Goal: Transaction & Acquisition: Book appointment/travel/reservation

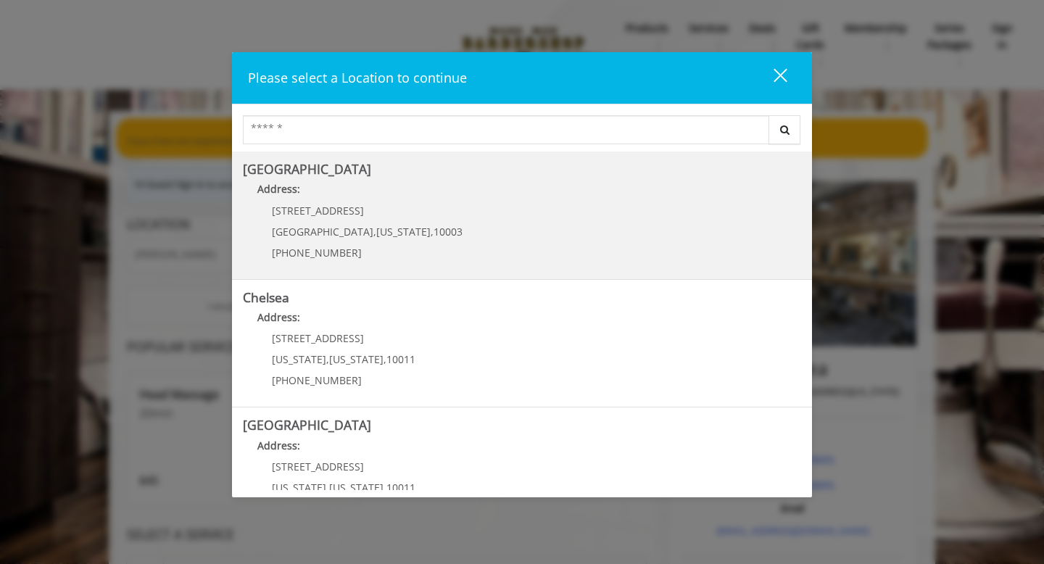
click at [326, 202] on Village "Address:" at bounding box center [522, 192] width 558 height 23
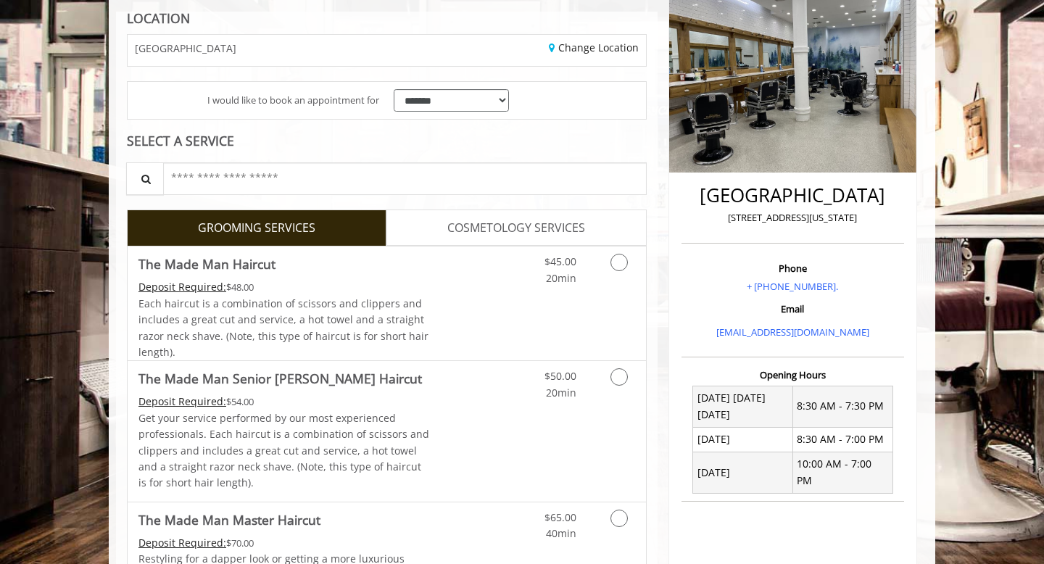
scroll to position [205, 0]
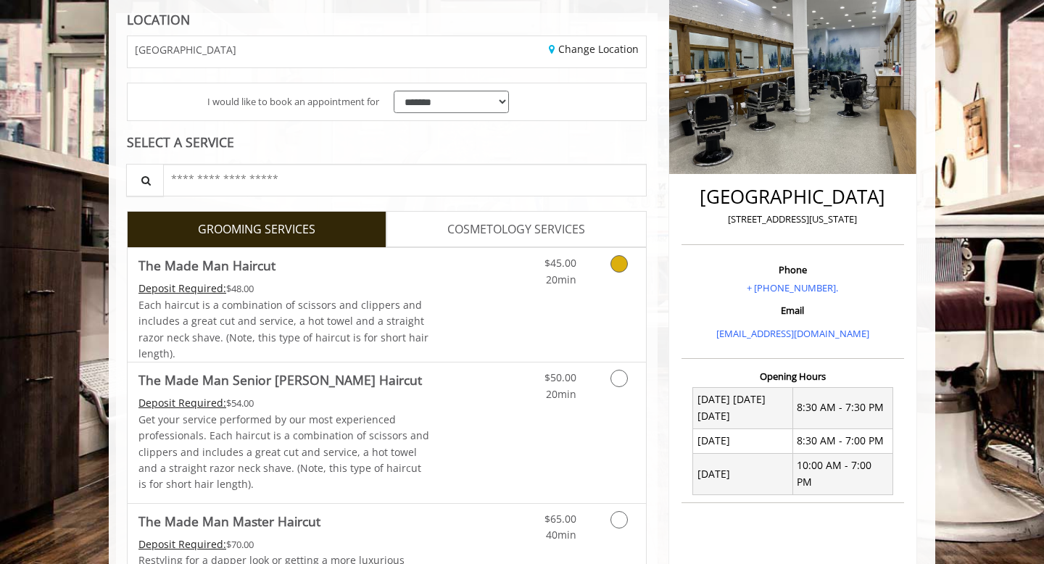
click at [602, 288] on div "$45.00 20min" at bounding box center [581, 305] width 130 height 114
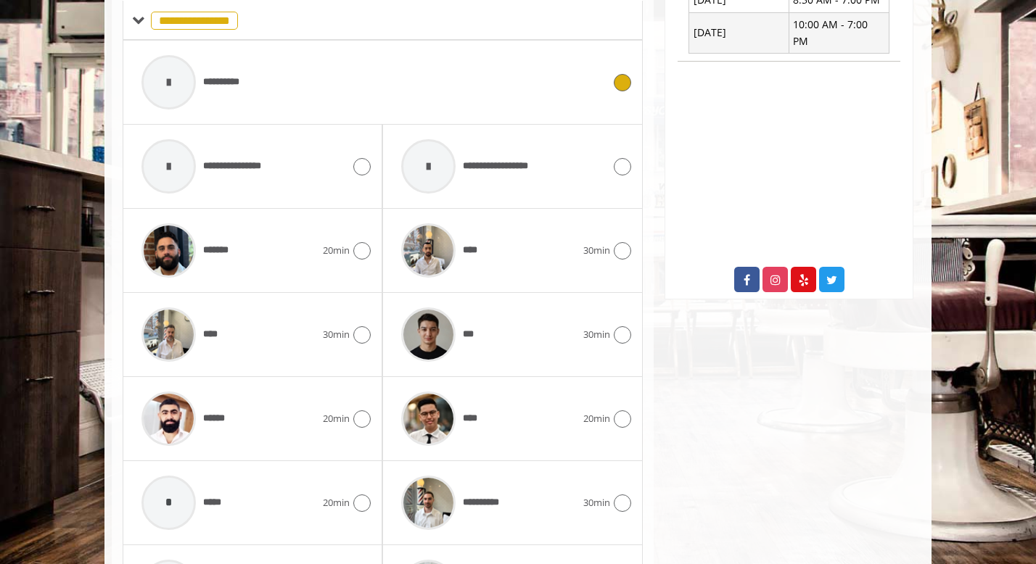
scroll to position [617, 0]
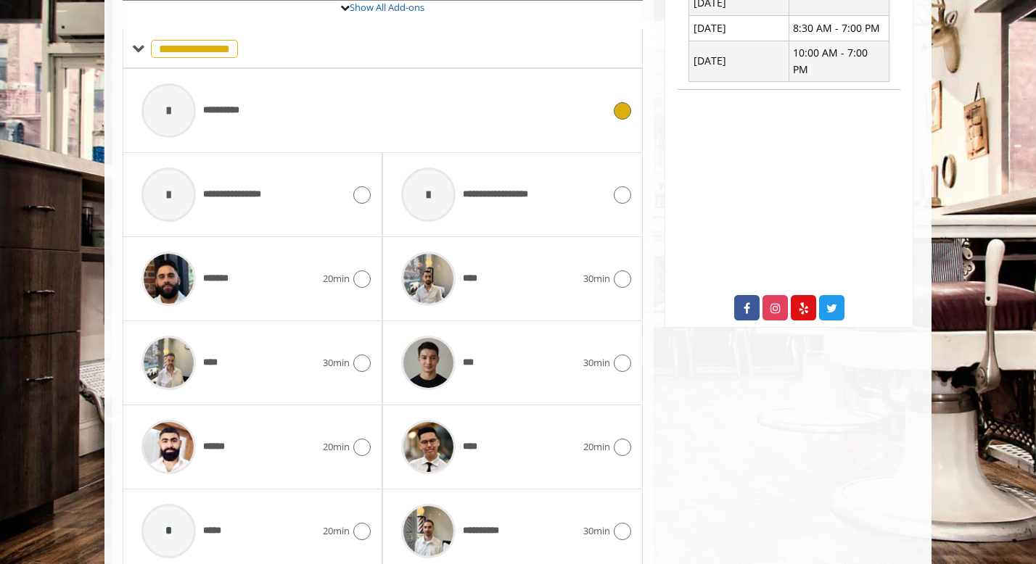
click at [309, 115] on div "**********" at bounding box center [372, 110] width 476 height 69
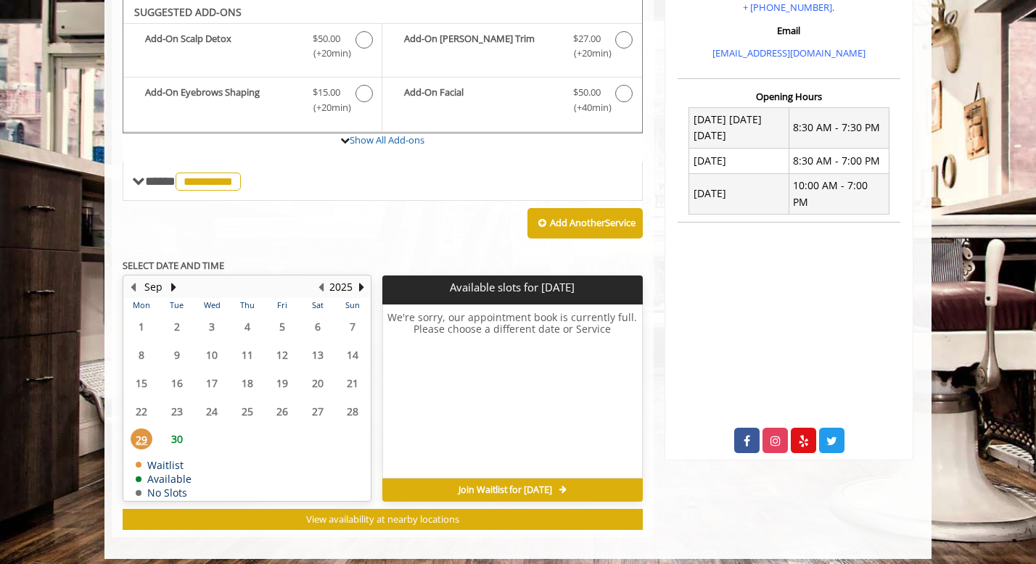
scroll to position [484, 0]
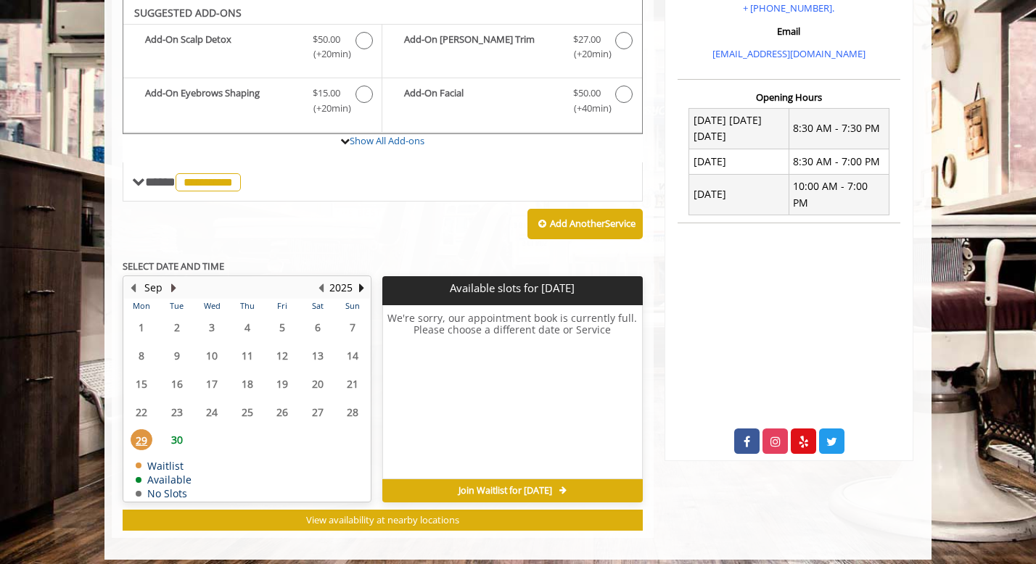
click at [171, 286] on button "Next Month" at bounding box center [174, 288] width 12 height 16
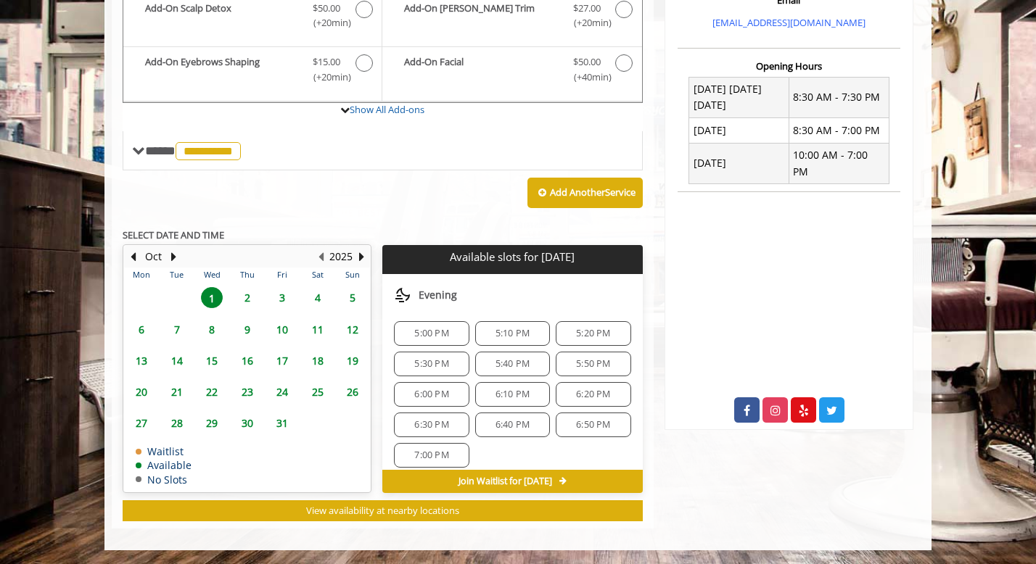
scroll to position [603, 0]
click at [442, 366] on span "5:30 PM" at bounding box center [431, 366] width 34 height 12
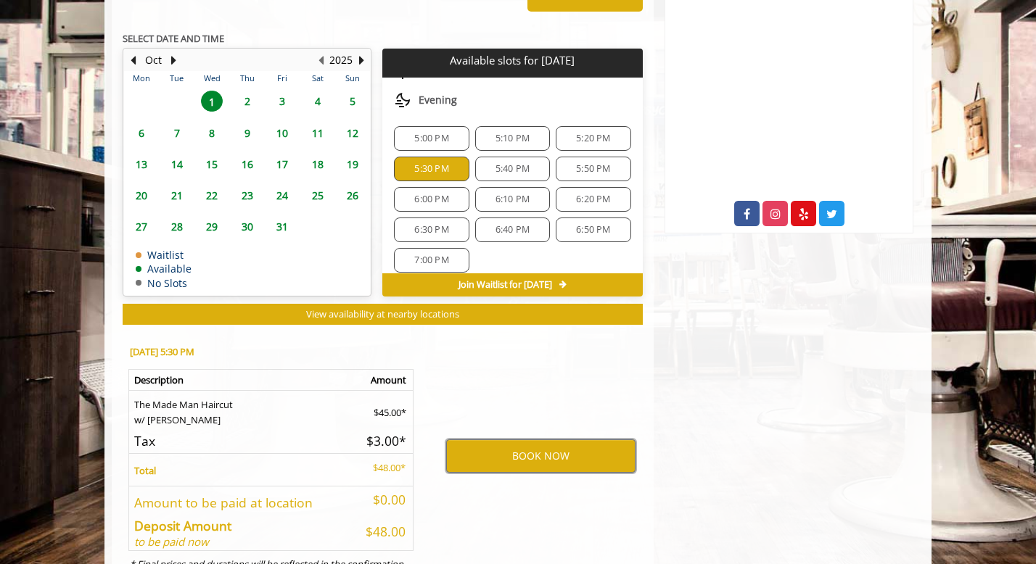
scroll to position [717, 0]
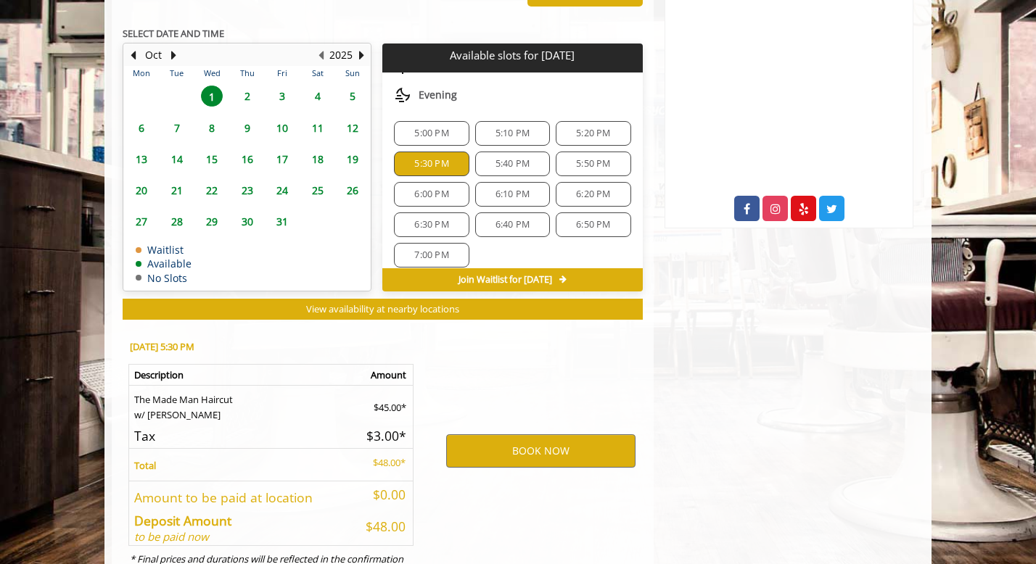
drag, startPoint x: 491, startPoint y: 164, endPoint x: 463, endPoint y: 139, distance: 37.5
click at [495, 164] on span "5:40 PM" at bounding box center [512, 164] width 34 height 12
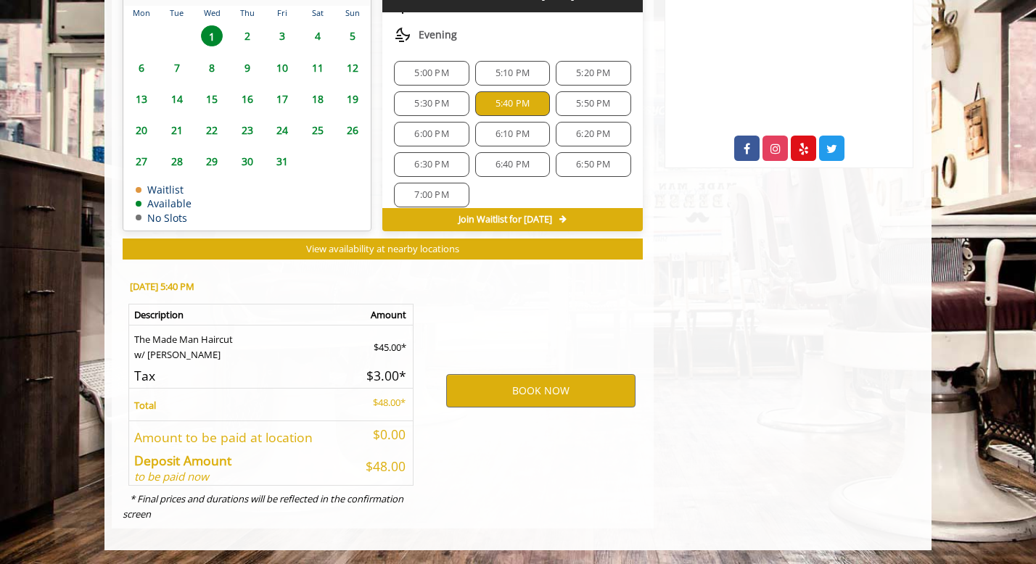
click at [434, 78] on span "5:00 PM" at bounding box center [431, 73] width 34 height 12
click at [504, 73] on span "5:10 PM" at bounding box center [512, 73] width 34 height 12
click at [572, 123] on div "6:20 PM" at bounding box center [593, 134] width 75 height 25
click at [429, 197] on span "7:00 PM" at bounding box center [431, 195] width 34 height 12
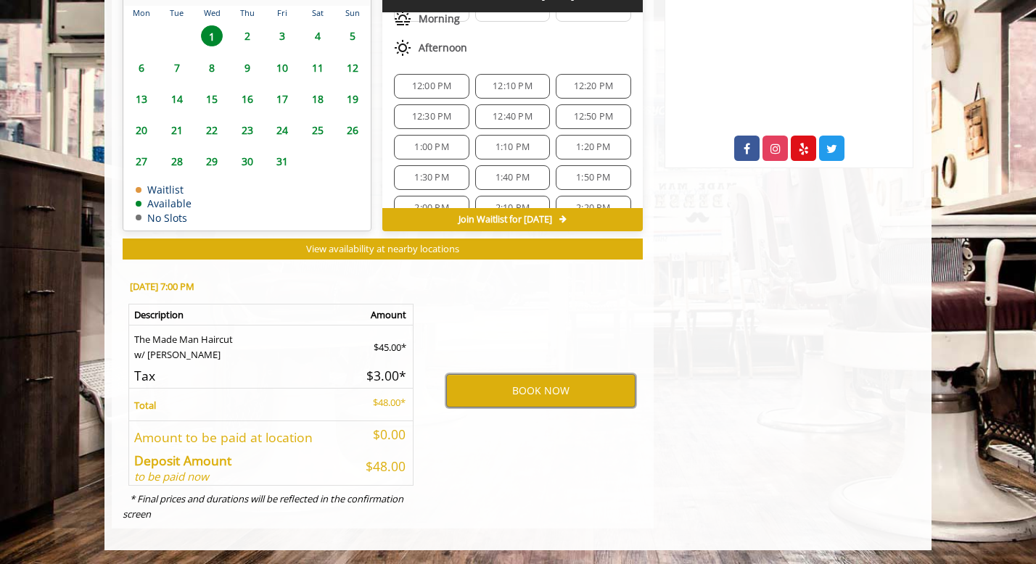
scroll to position [0, 0]
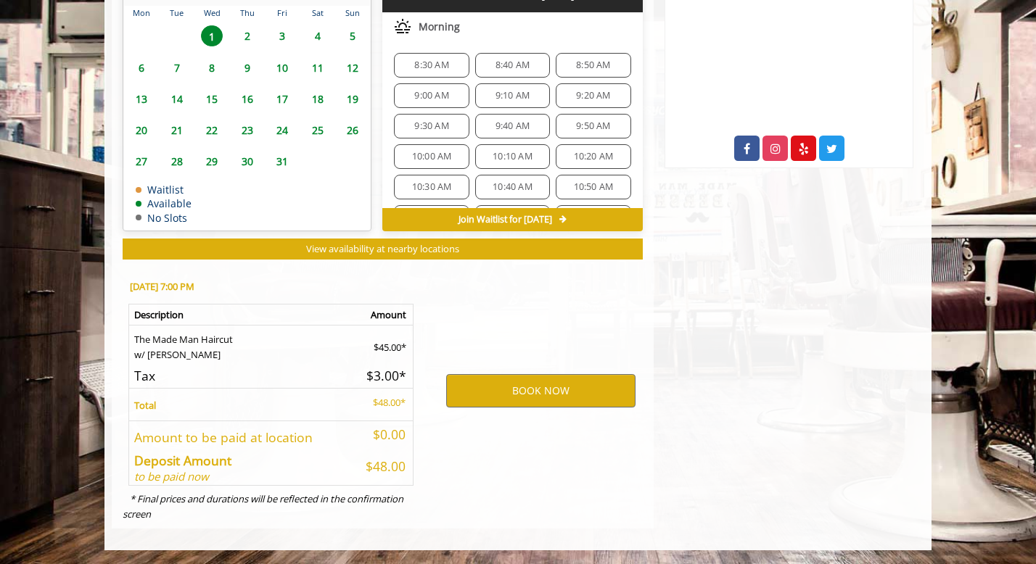
click at [429, 59] on span "8:30 AM" at bounding box center [431, 65] width 34 height 12
click at [521, 67] on span "8:40 AM" at bounding box center [512, 65] width 34 height 12
click at [577, 126] on span "9:50 AM" at bounding box center [593, 126] width 34 height 12
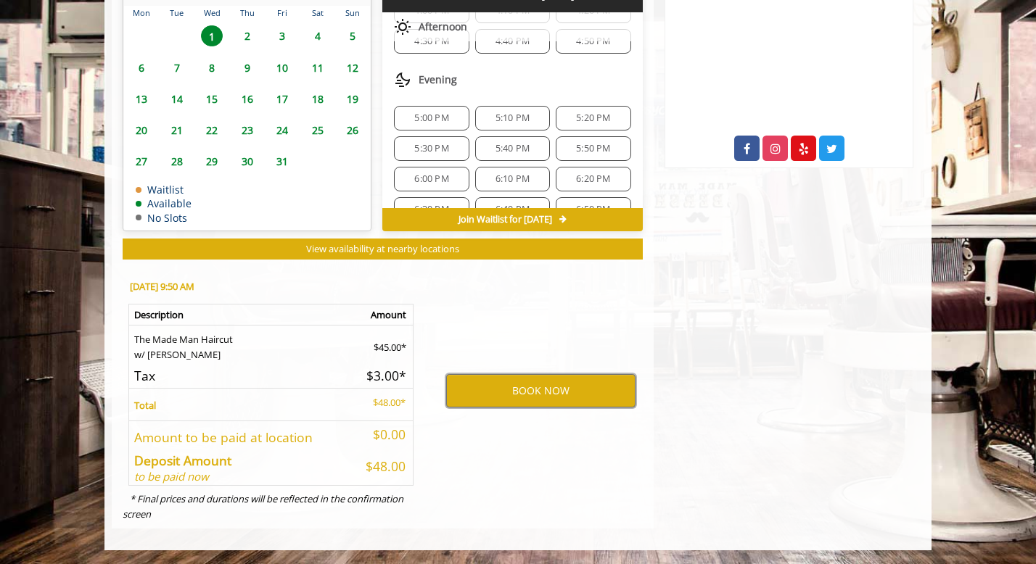
scroll to position [558, 0]
click at [442, 152] on span "5:30 PM" at bounding box center [431, 148] width 34 height 12
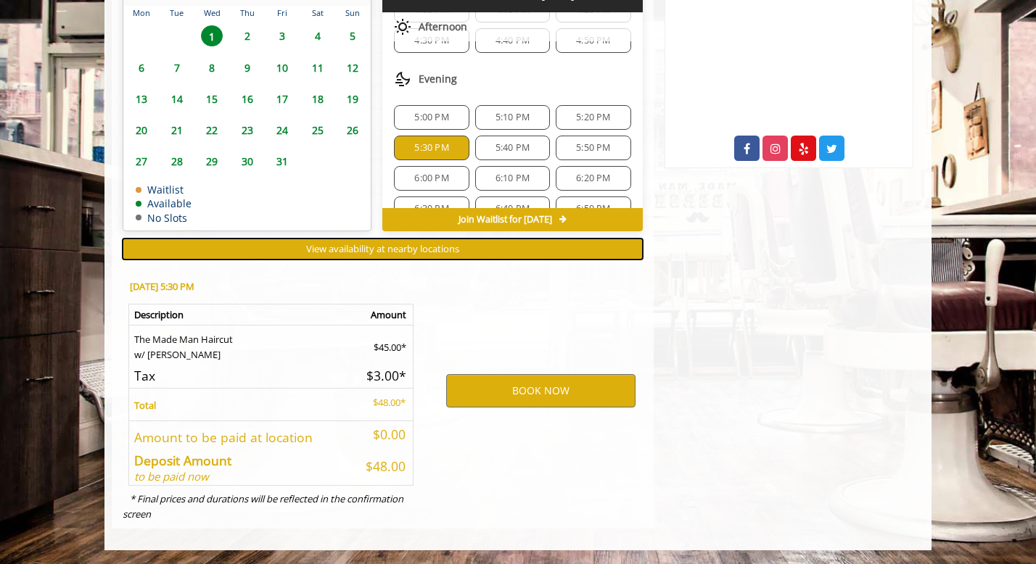
click at [449, 246] on span "View availability at nearby locations" at bounding box center [382, 248] width 153 height 13
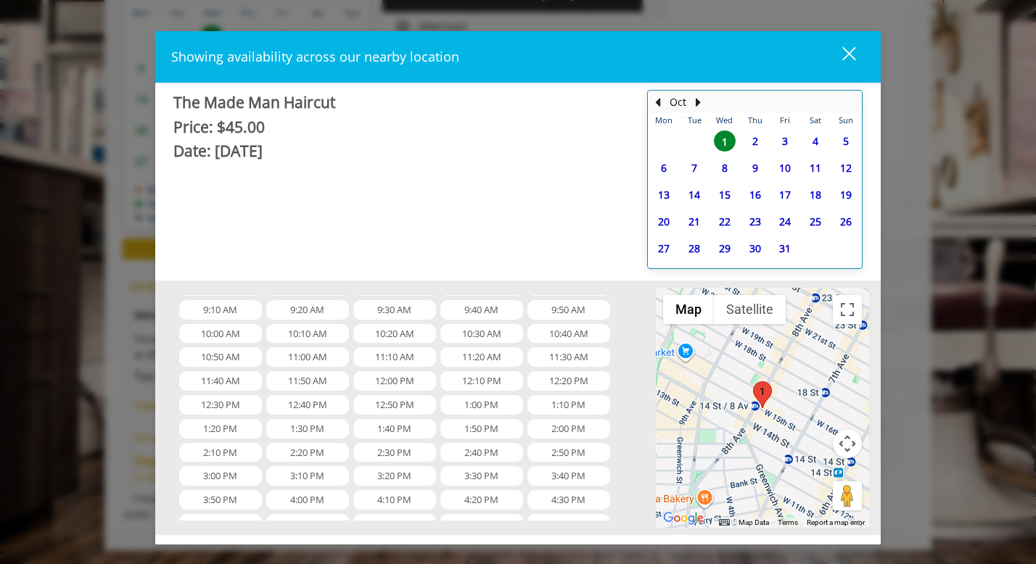
scroll to position [202, 0]
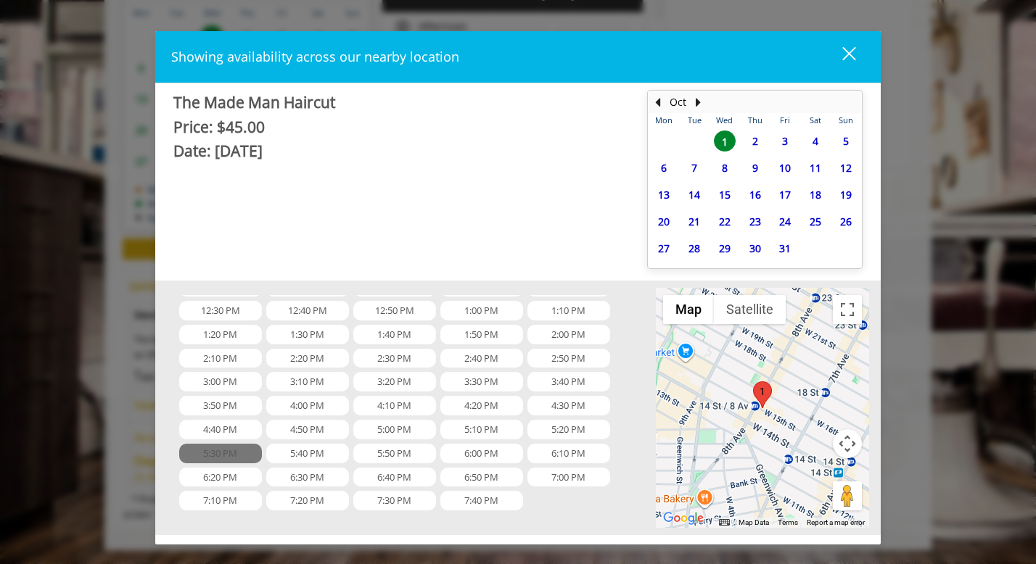
click at [231, 460] on span "5:30 PM" at bounding box center [220, 454] width 83 height 20
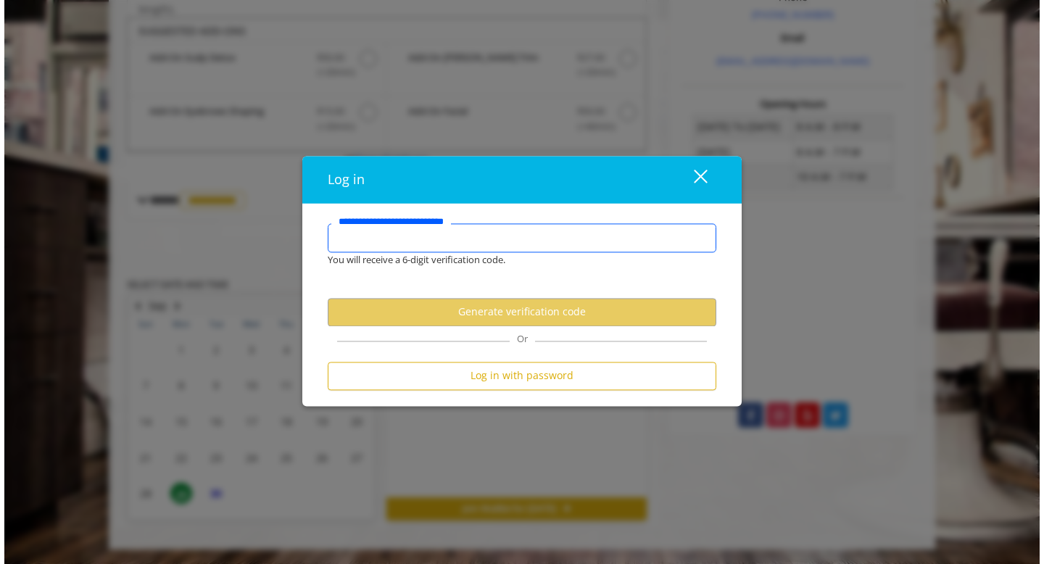
scroll to position [465, 0]
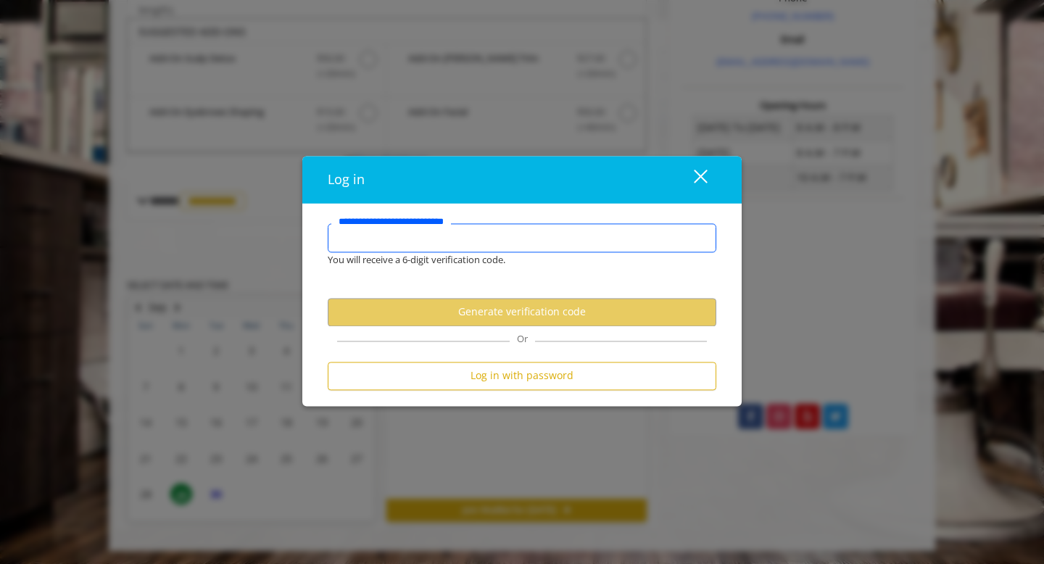
click at [701, 181] on div "close" at bounding box center [691, 180] width 29 height 22
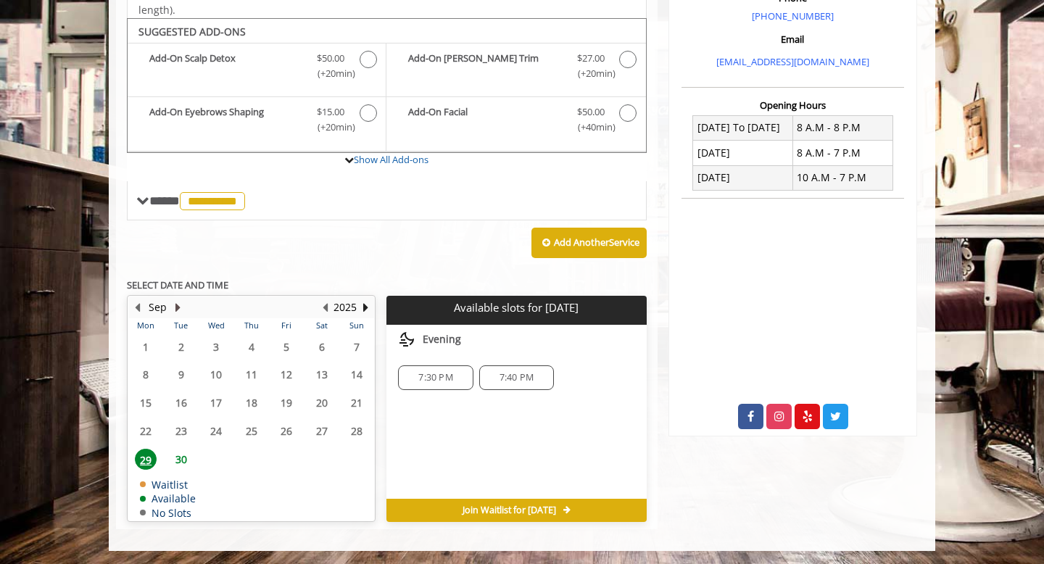
click at [179, 308] on button "Next Month" at bounding box center [178, 308] width 12 height 16
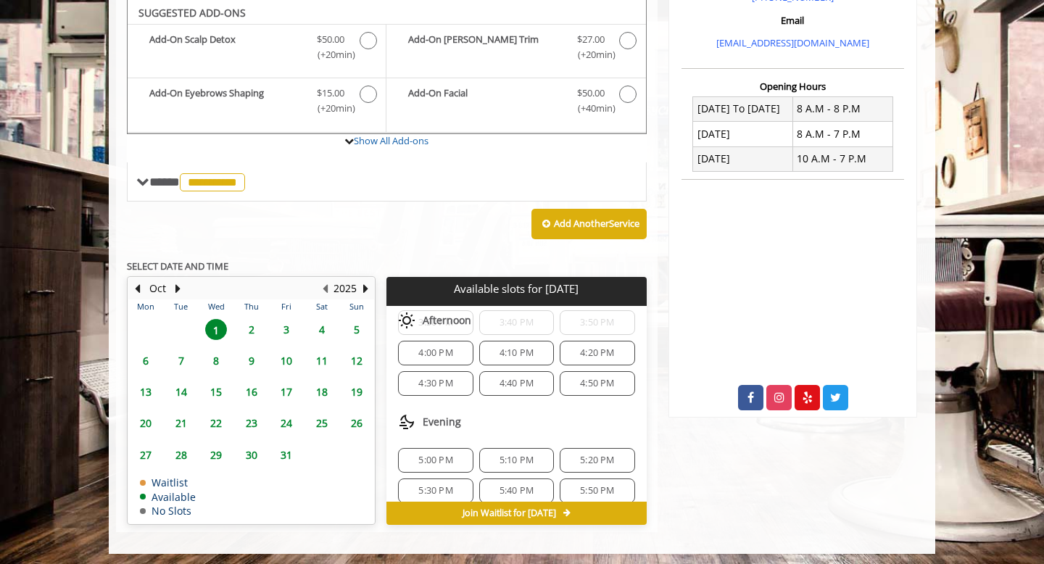
scroll to position [559, 0]
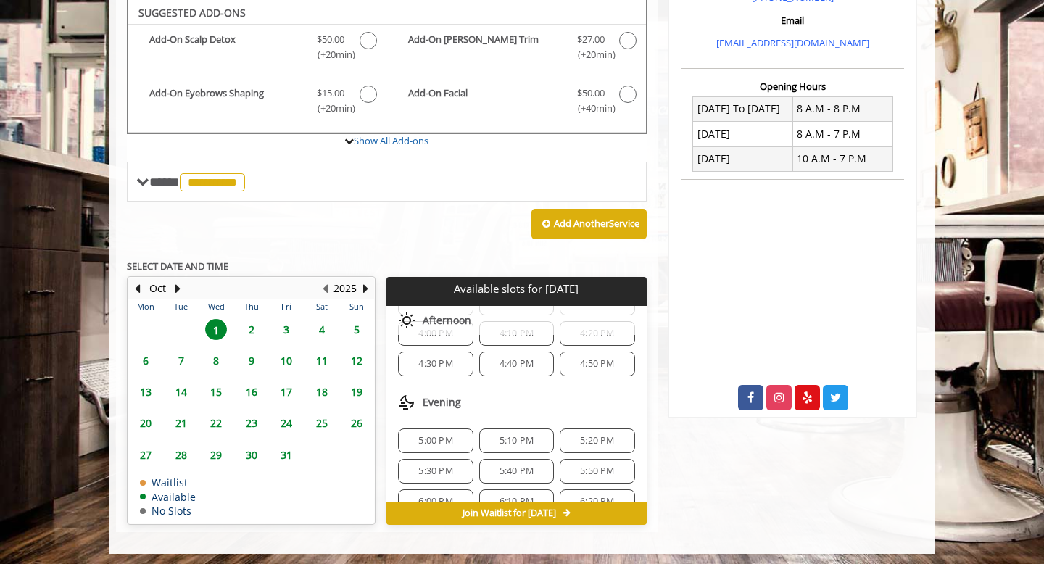
click at [445, 461] on div "5:30 PM" at bounding box center [435, 471] width 75 height 25
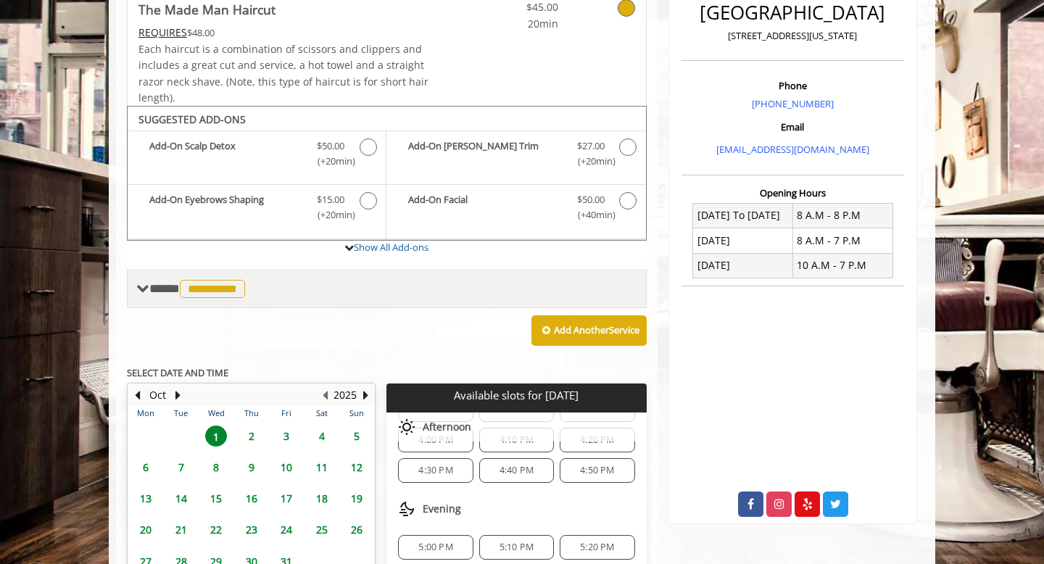
scroll to position [316, 0]
